Goal: Book appointment/travel/reservation

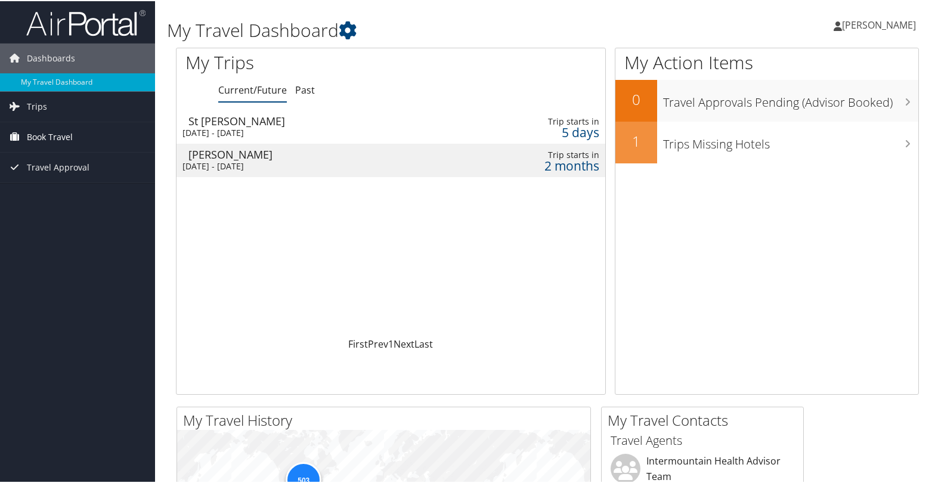
click at [65, 134] on span "Book Travel" at bounding box center [50, 136] width 46 height 30
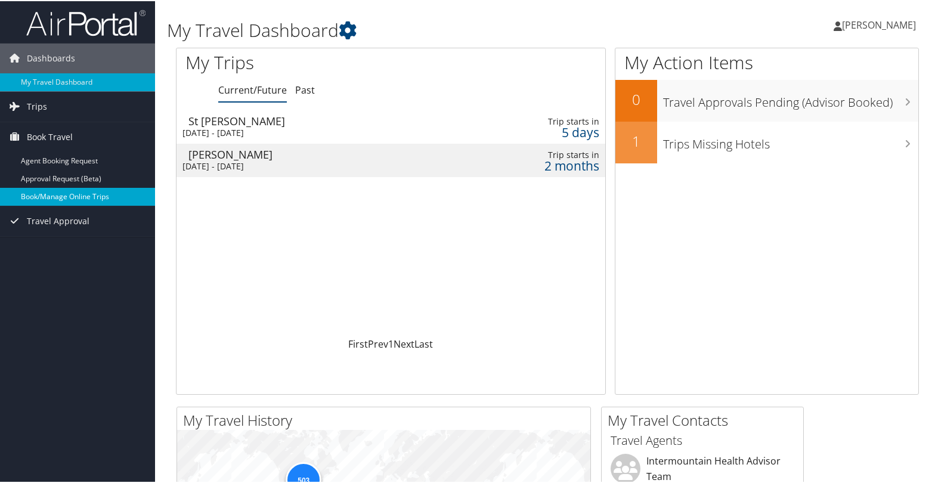
click at [75, 193] on link "Book/Manage Online Trips" at bounding box center [77, 196] width 155 height 18
click at [60, 193] on link "Book/Manage Online Trips" at bounding box center [77, 196] width 155 height 18
